Goal: Task Accomplishment & Management: Manage account settings

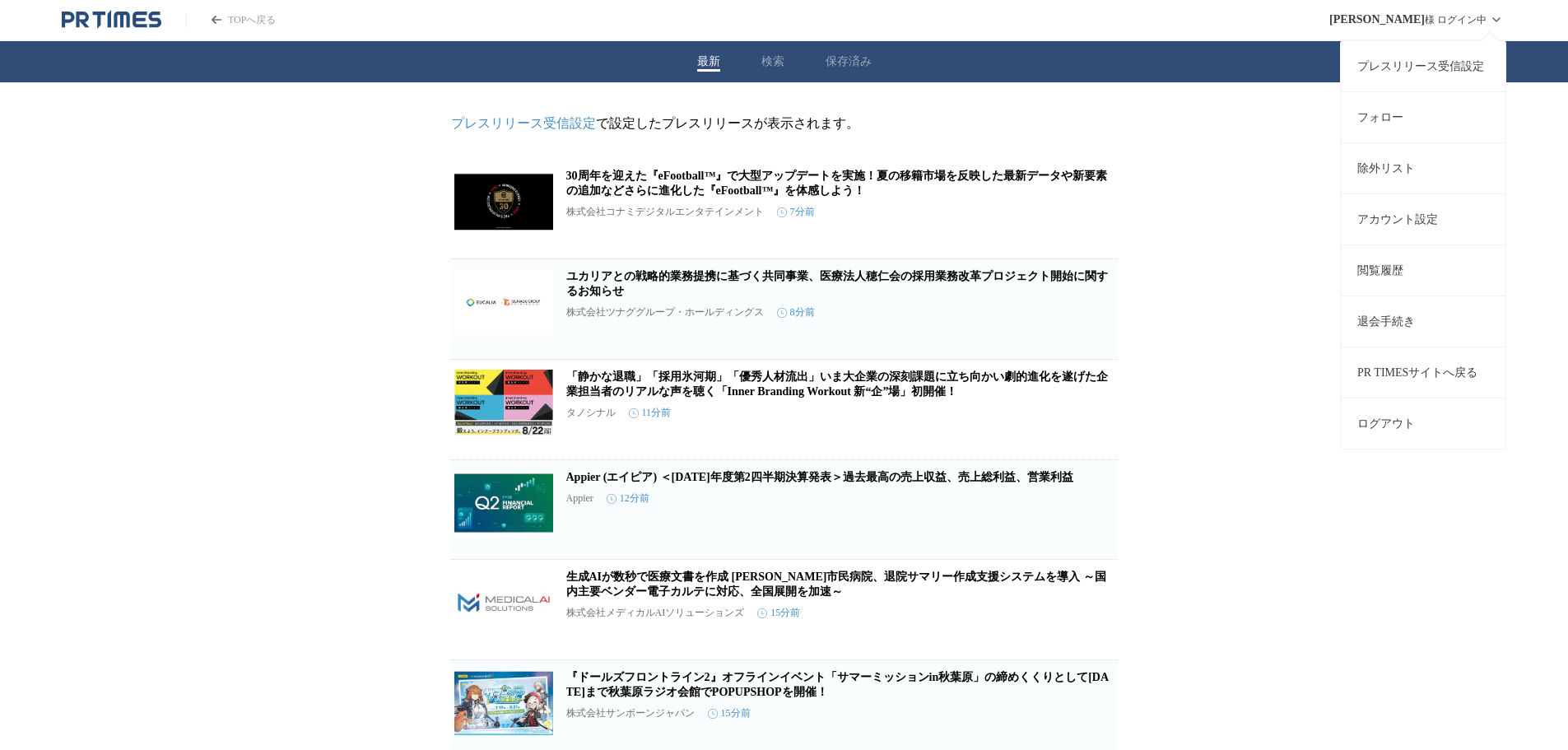
click at [1376, 221] on link "アカウント設定" at bounding box center [1423, 219] width 164 height 51
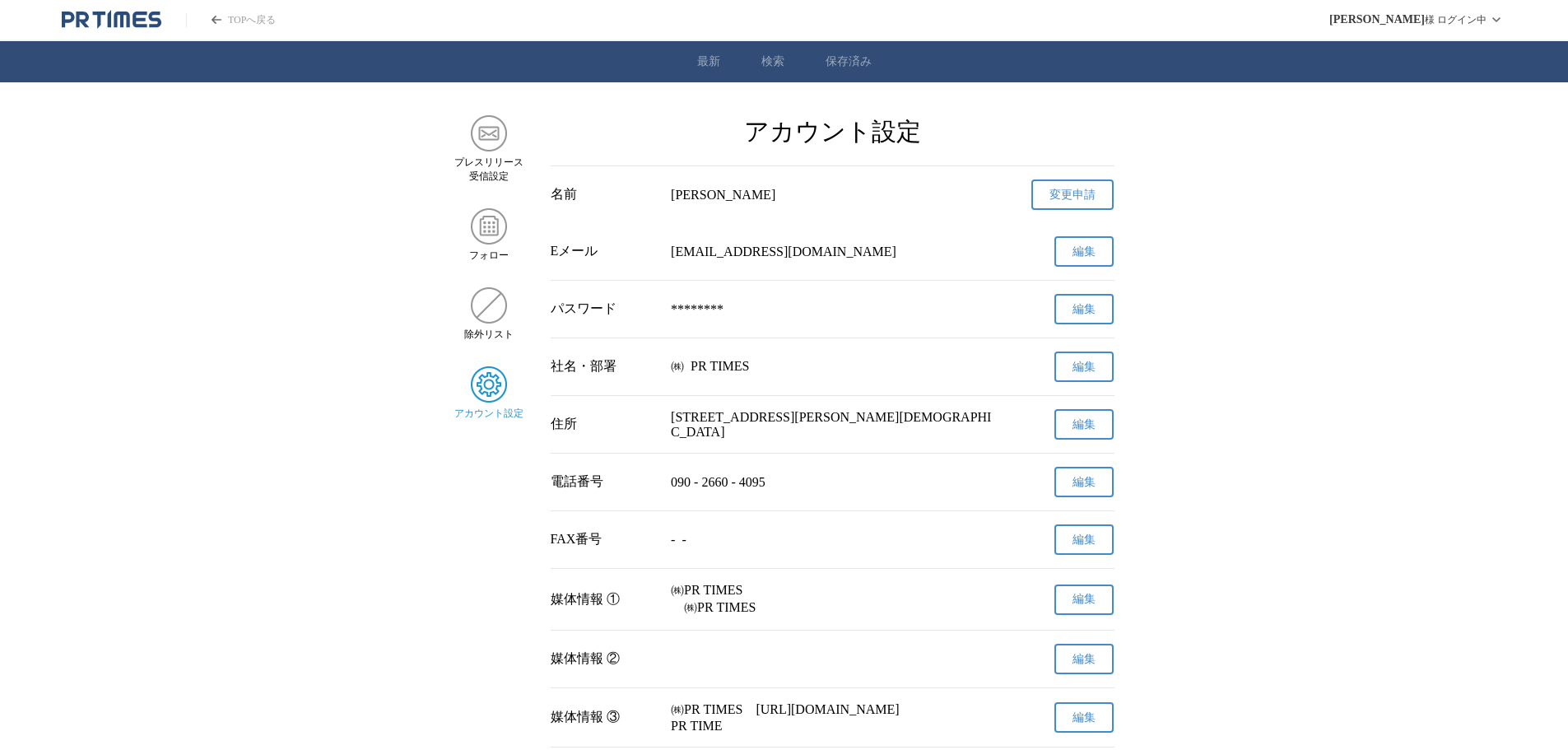
scroll to position [412, 0]
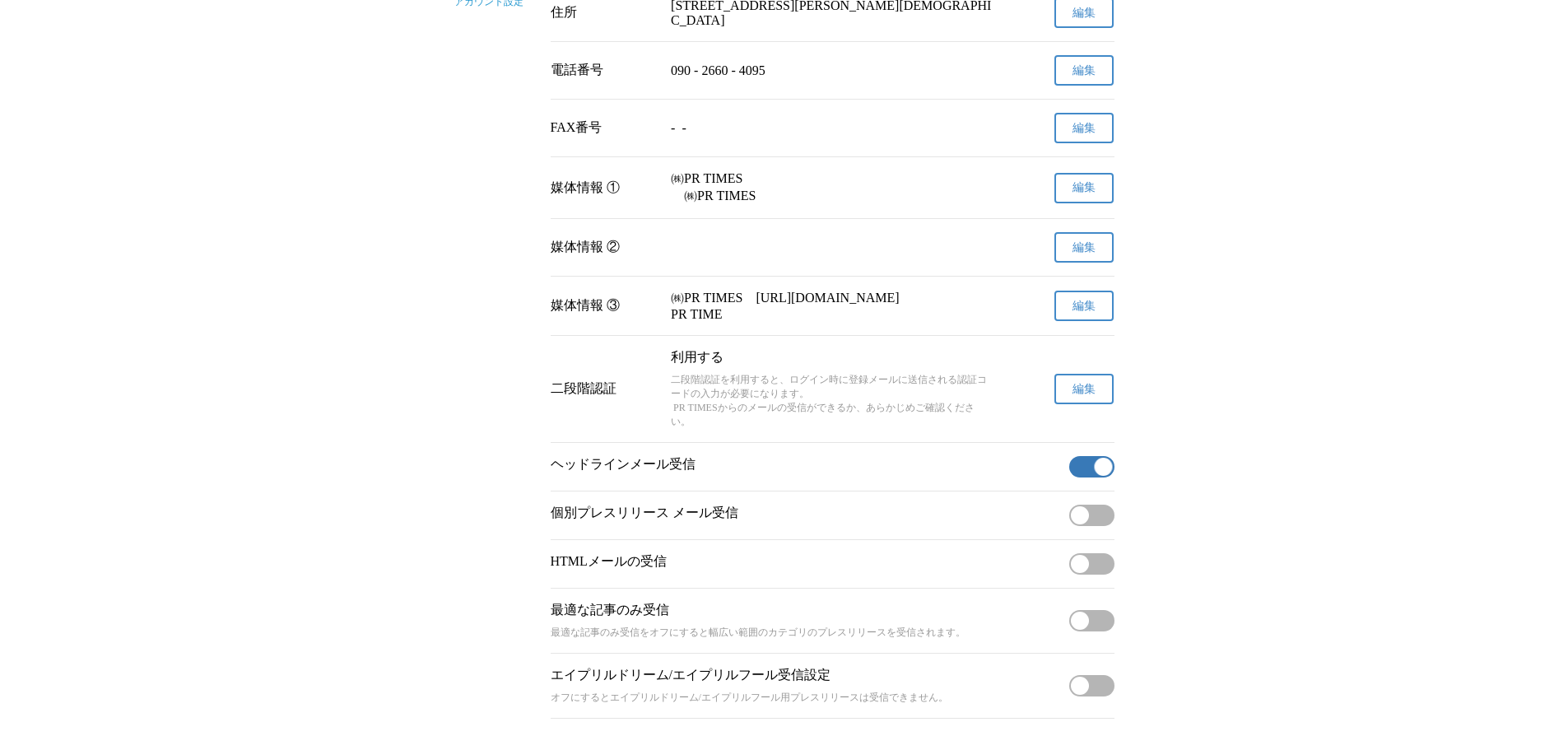
click at [1097, 404] on button "編集" at bounding box center [1084, 389] width 59 height 31
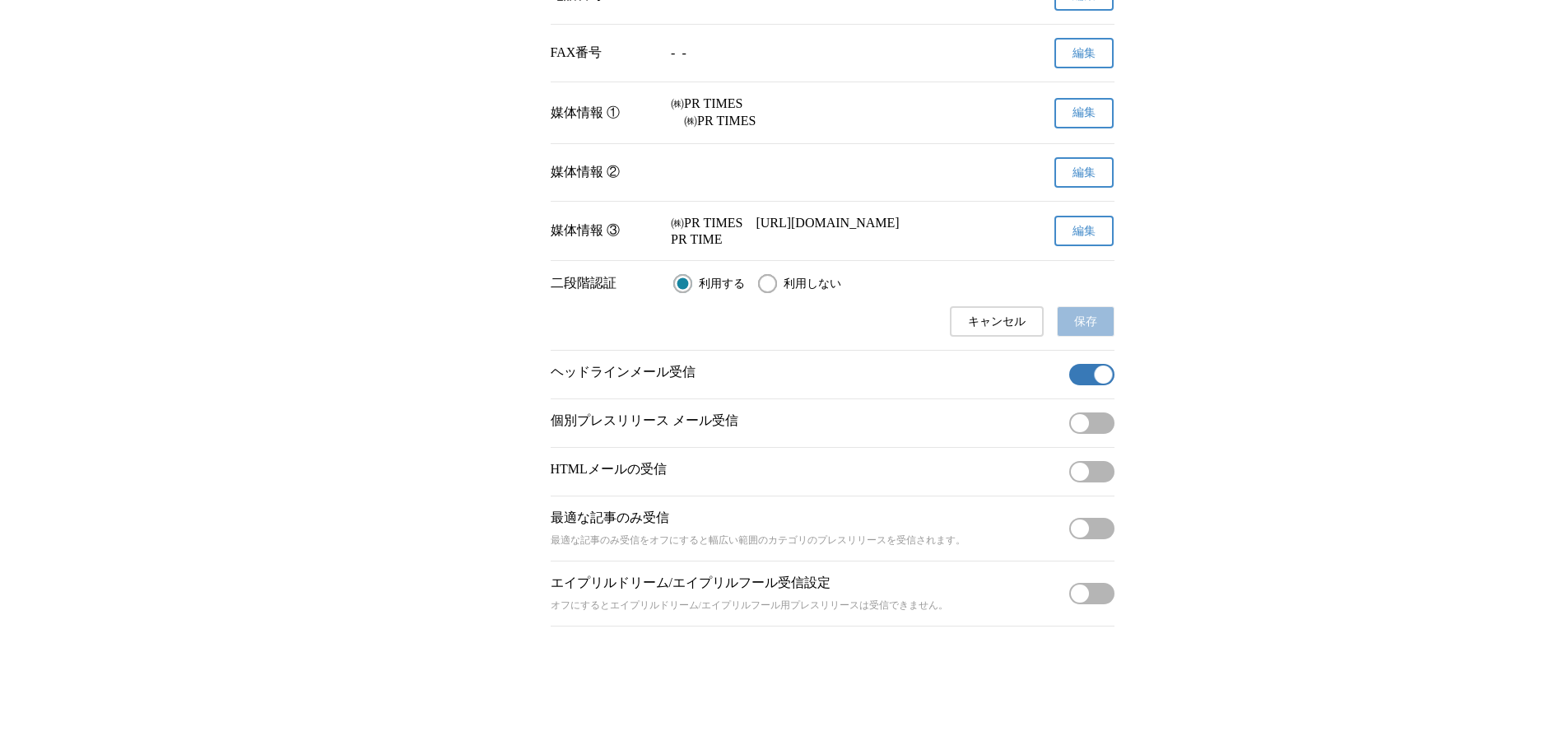
scroll to position [558, 0]
click at [798, 278] on span "利用しない" at bounding box center [812, 283] width 57 height 15
click at [777, 278] on input "利用しない" at bounding box center [767, 283] width 19 height 19
radio input "true"
click at [1093, 314] on span "保存" at bounding box center [1085, 321] width 23 height 15
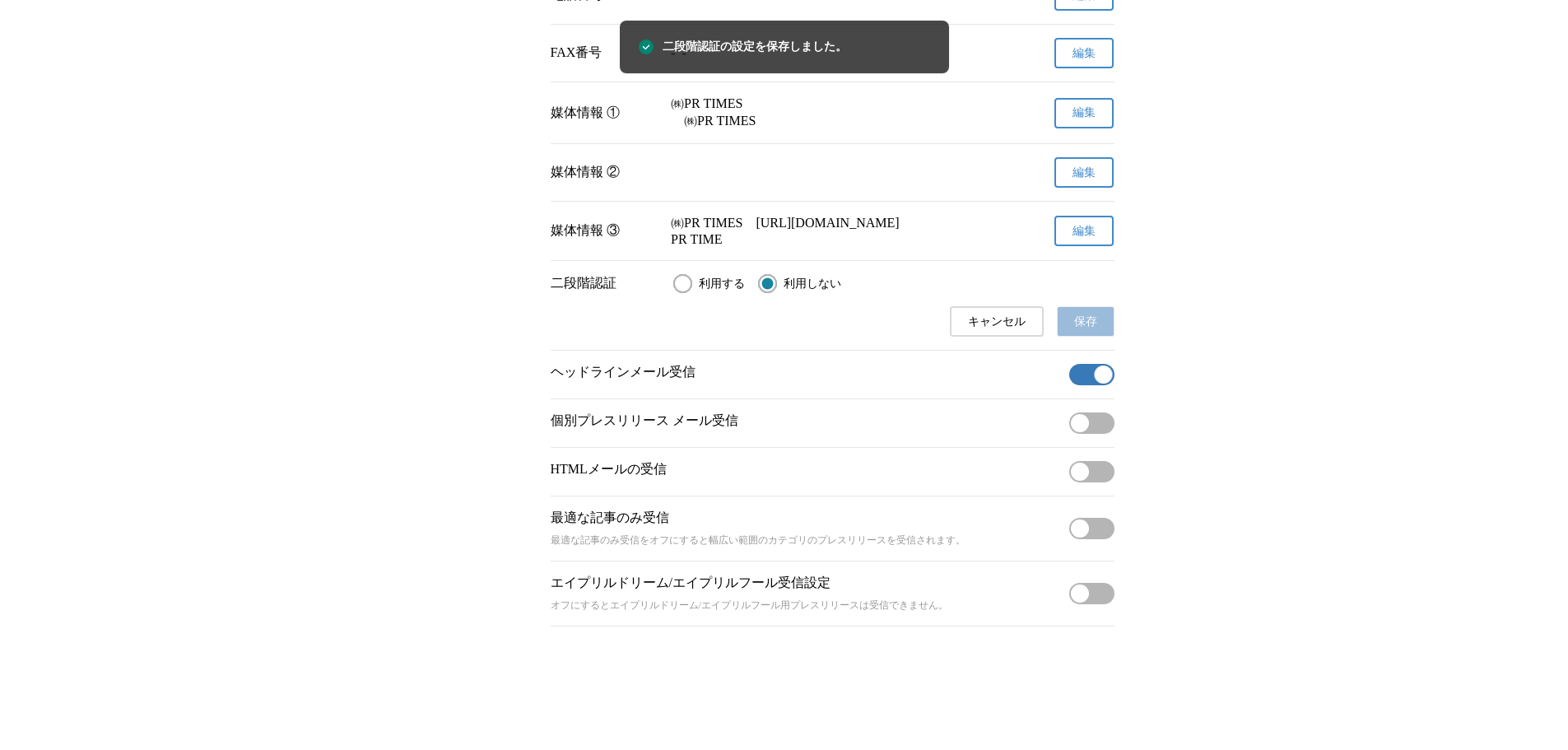
click at [693, 277] on input "利用する" at bounding box center [682, 283] width 19 height 19
radio input "true"
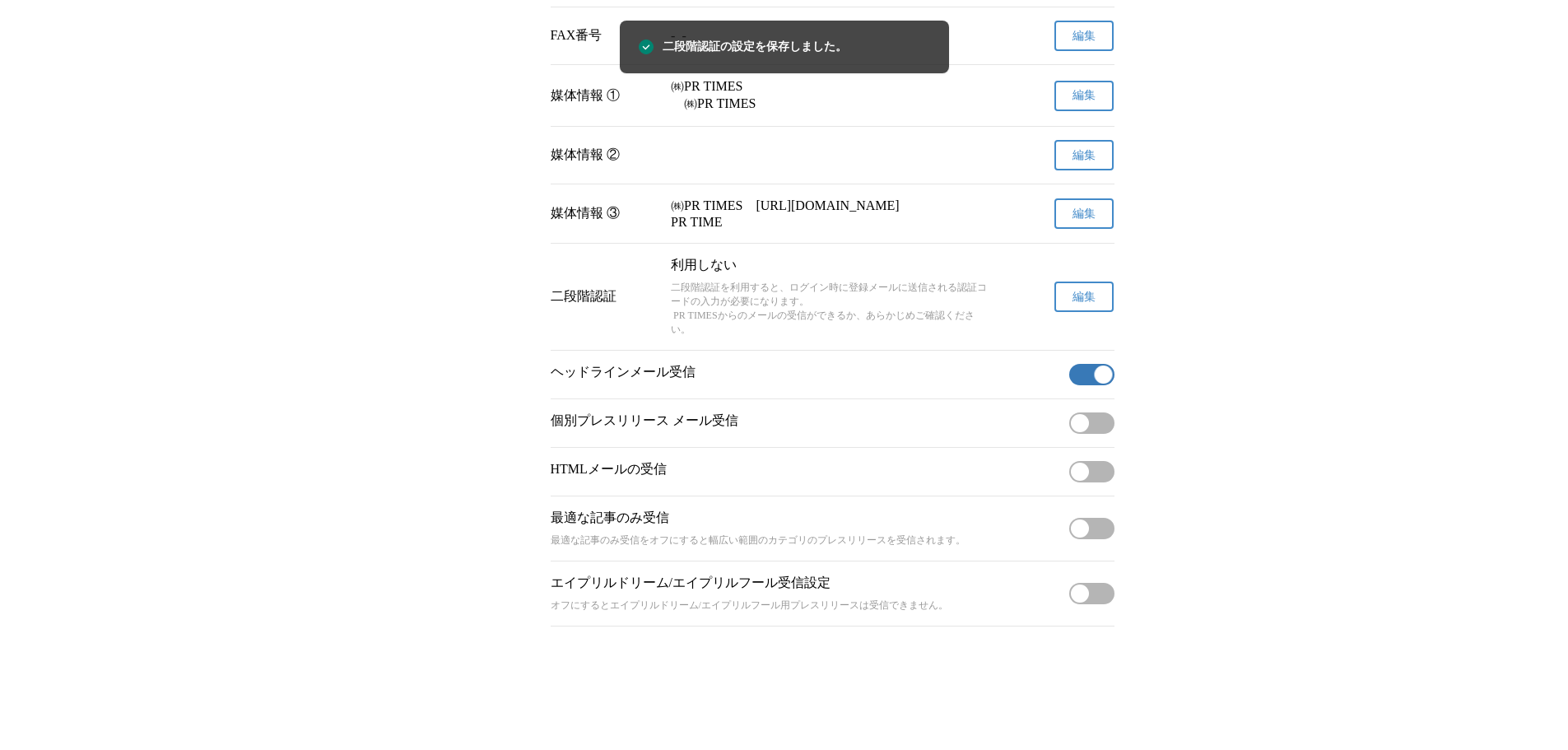
click at [1062, 310] on button "編集" at bounding box center [1084, 297] width 59 height 31
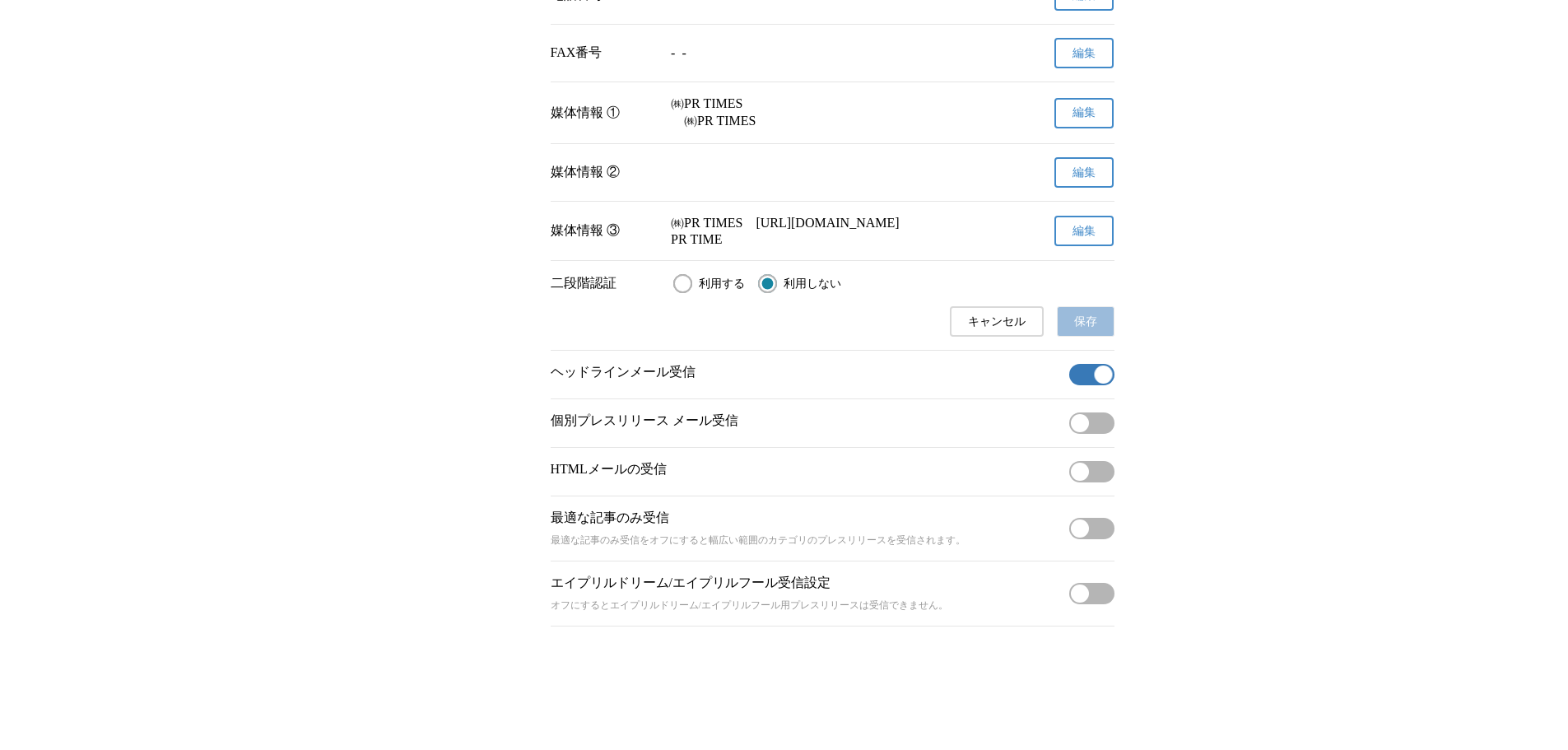
click at [679, 279] on input "利用する" at bounding box center [682, 283] width 19 height 19
radio input "true"
